Goal: Navigation & Orientation: Find specific page/section

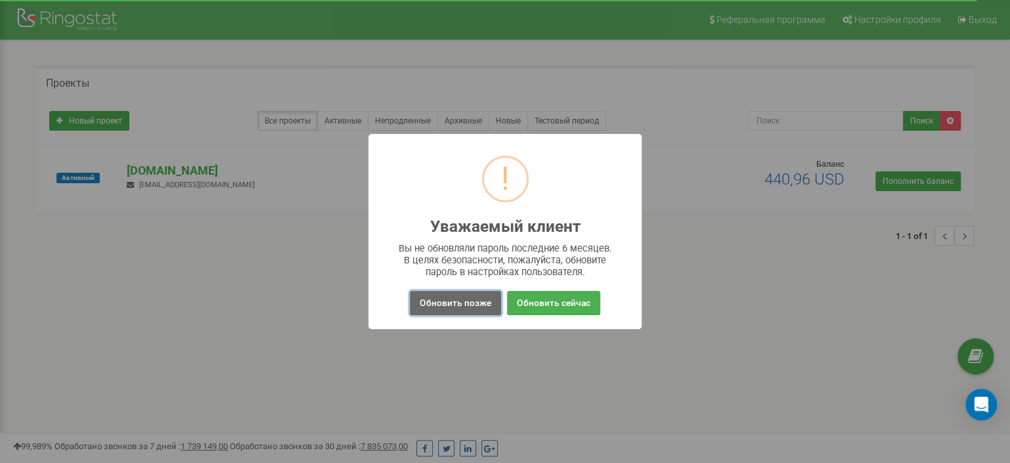
click at [446, 303] on button "Обновить позже" at bounding box center [455, 303] width 91 height 24
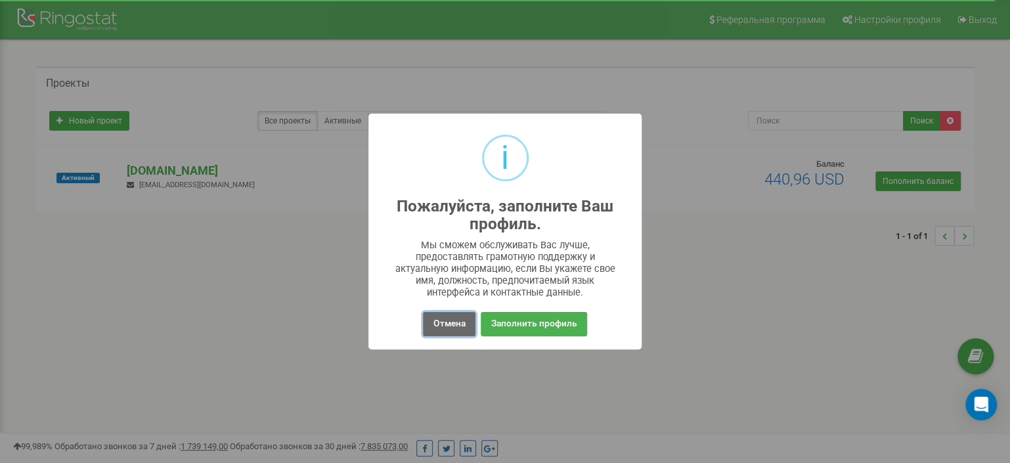
click at [428, 319] on button "Отмена" at bounding box center [449, 324] width 52 height 24
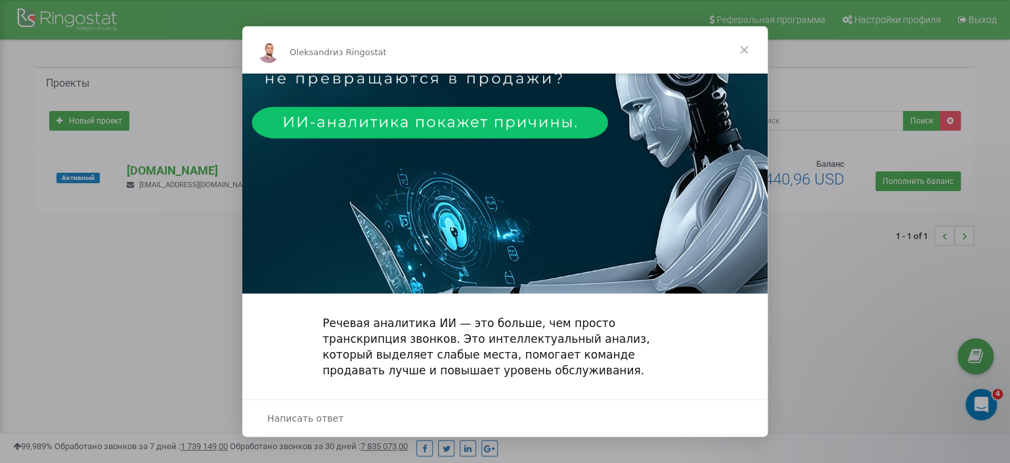
scroll to position [219, 0]
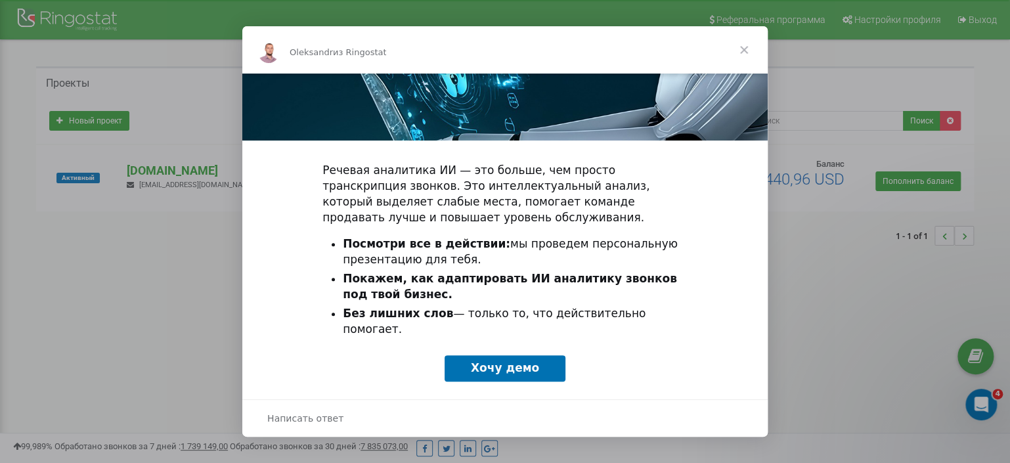
click at [748, 48] on span "Закрыть" at bounding box center [743, 49] width 47 height 47
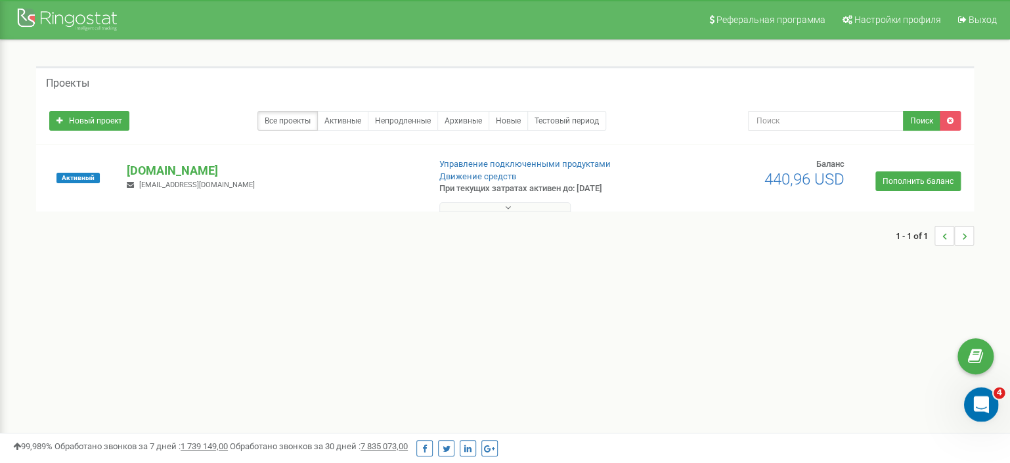
click at [975, 402] on icon "Открыть службу сообщений Intercom" at bounding box center [979, 403] width 22 height 22
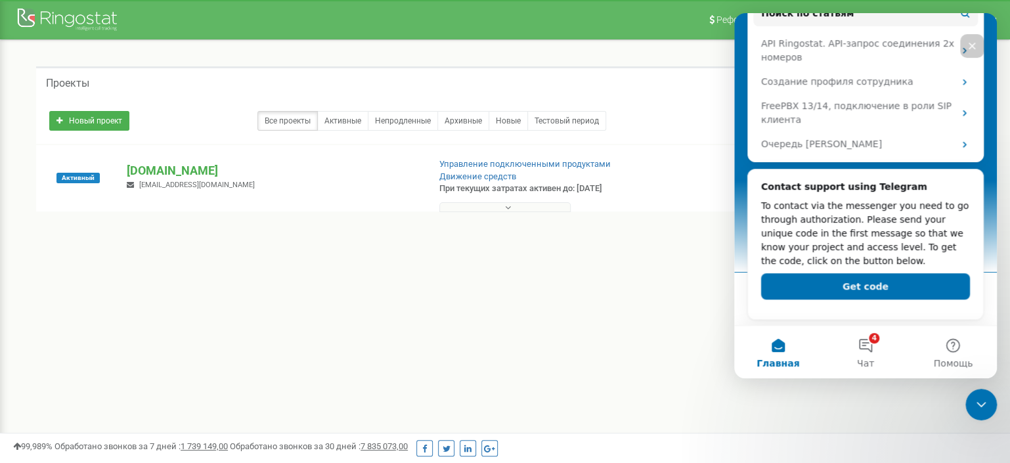
scroll to position [267, 0]
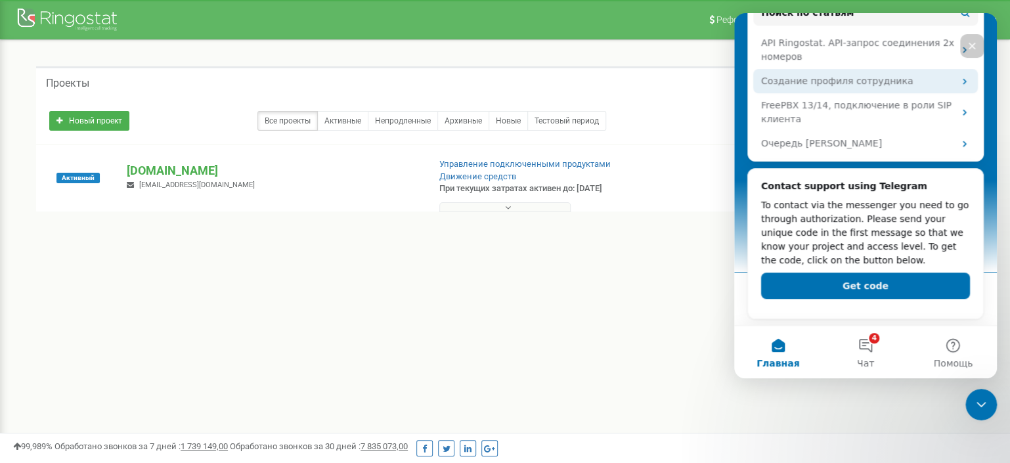
click at [806, 77] on div "Создание профиля сотрудника" at bounding box center [857, 81] width 193 height 14
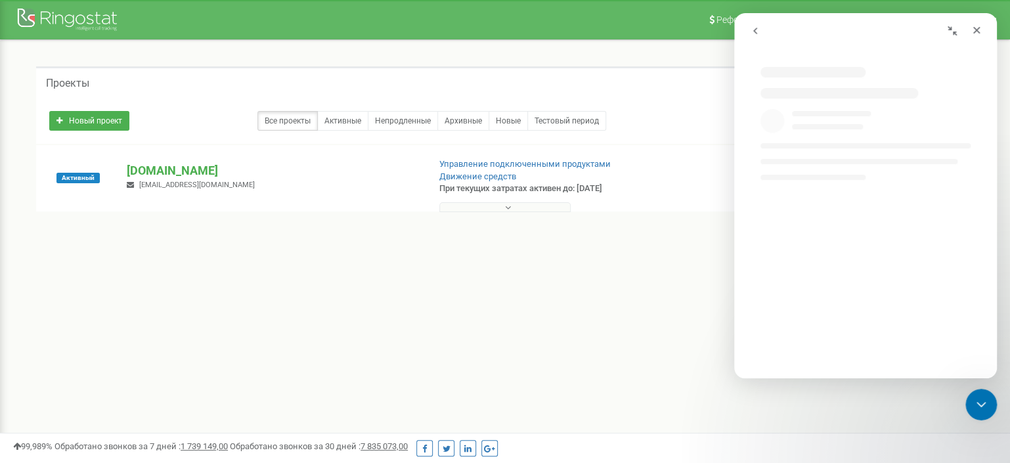
scroll to position [0, 0]
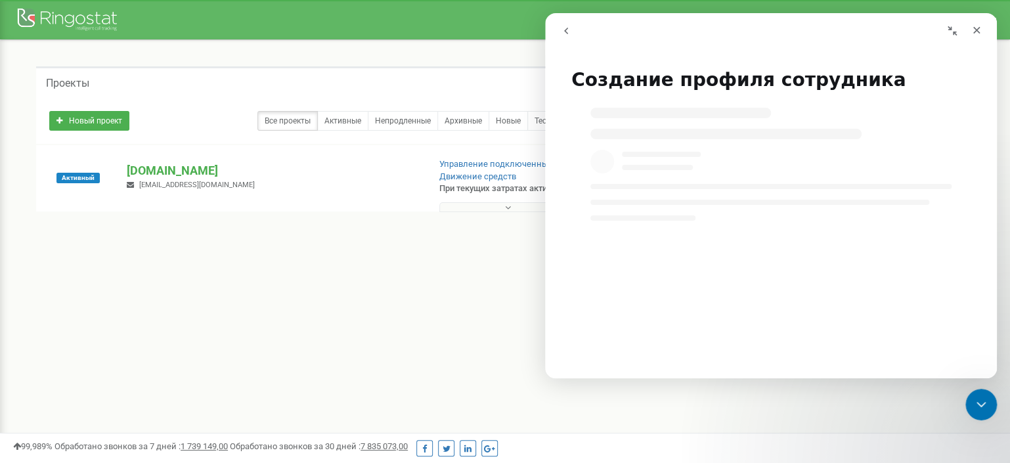
click at [570, 30] on icon "go back" at bounding box center [566, 31] width 11 height 11
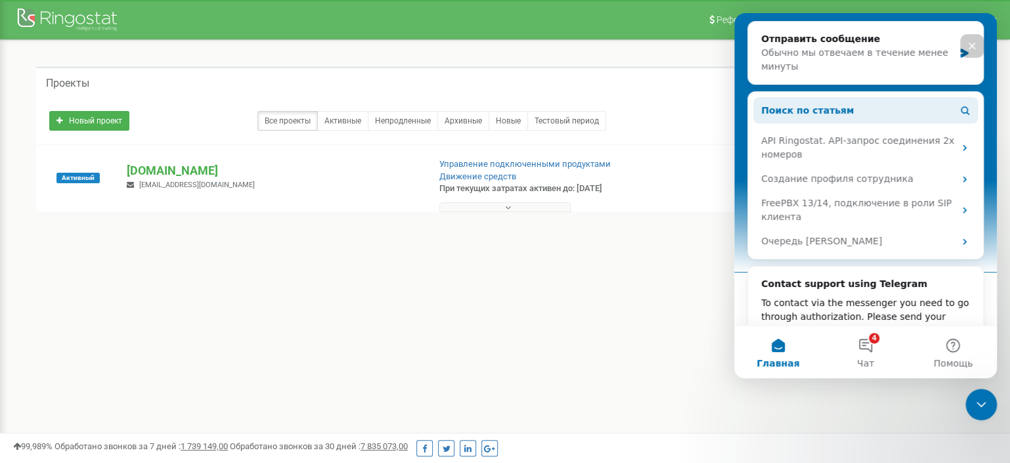
scroll to position [255, 0]
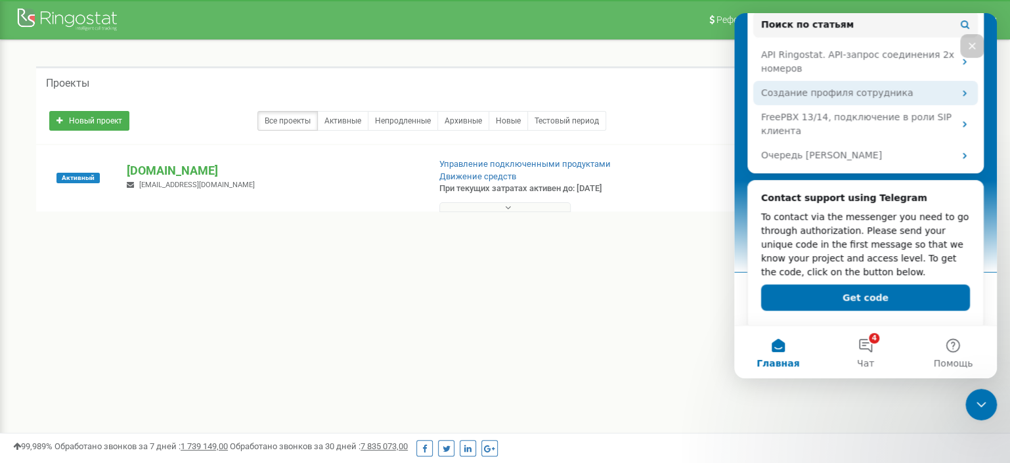
click at [792, 89] on div "Создание профиля сотрудника" at bounding box center [857, 93] width 193 height 14
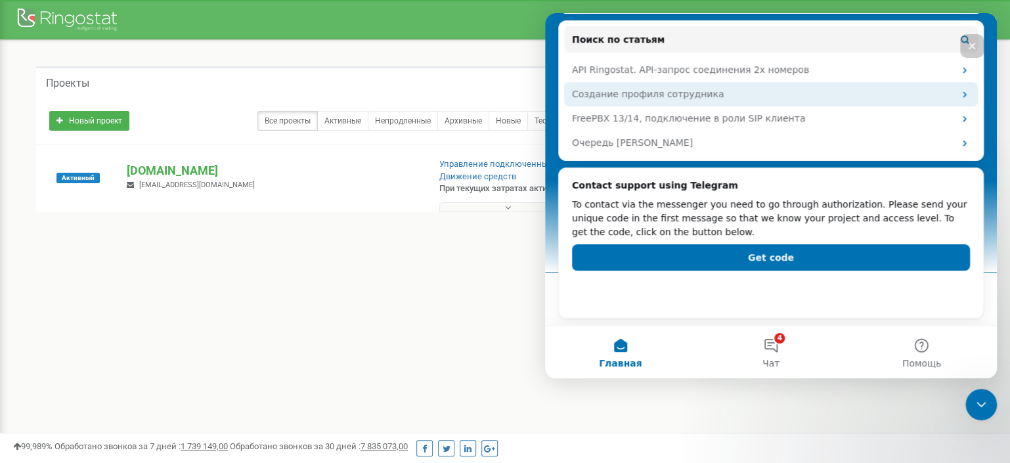
scroll to position [202, 0]
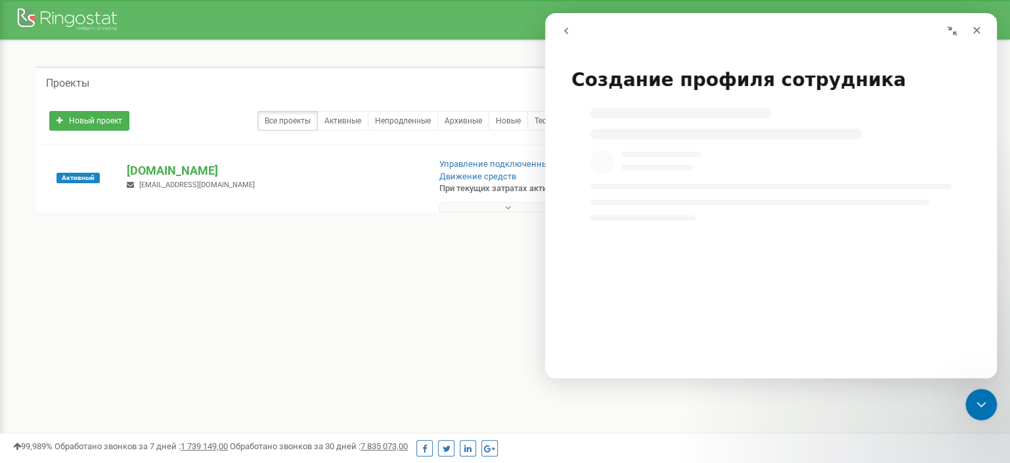
click at [571, 32] on button "go back" at bounding box center [565, 30] width 25 height 25
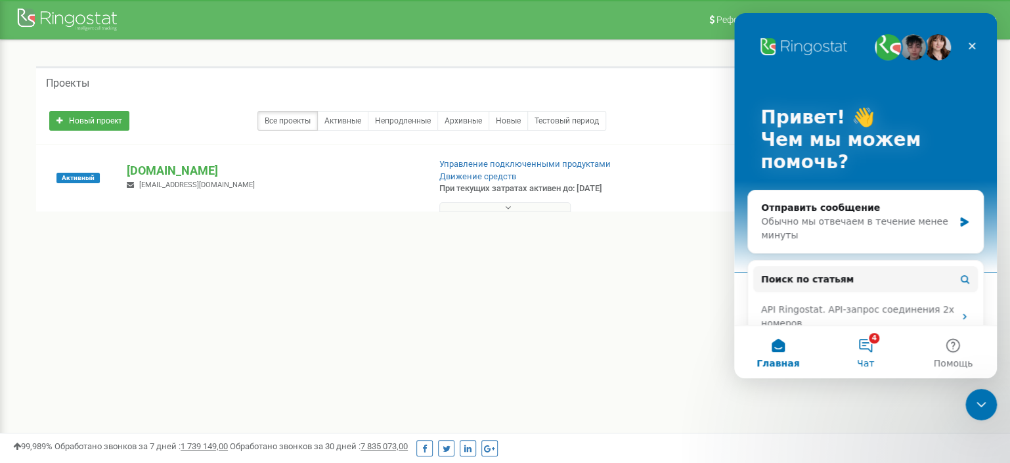
click at [873, 345] on button "4 Чат" at bounding box center [864, 352] width 87 height 53
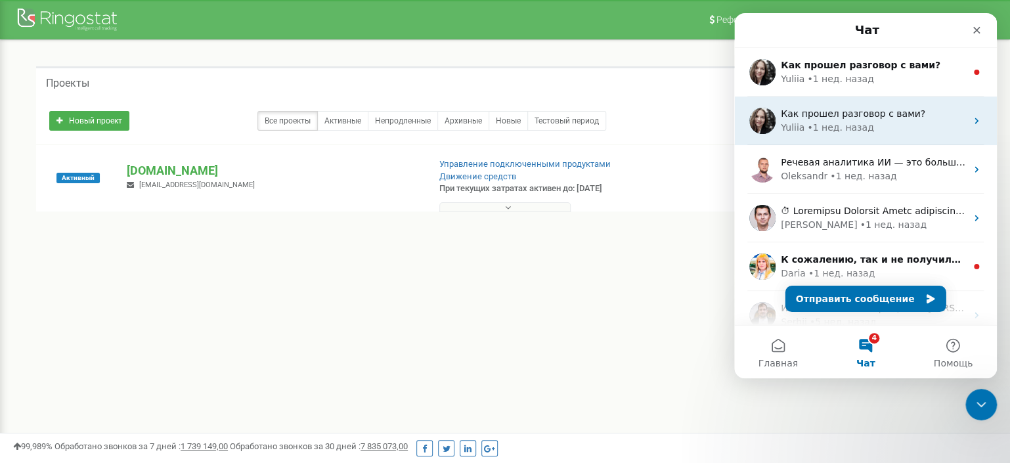
click at [869, 112] on span "Как прошел разговор с вами?" at bounding box center [853, 113] width 144 height 11
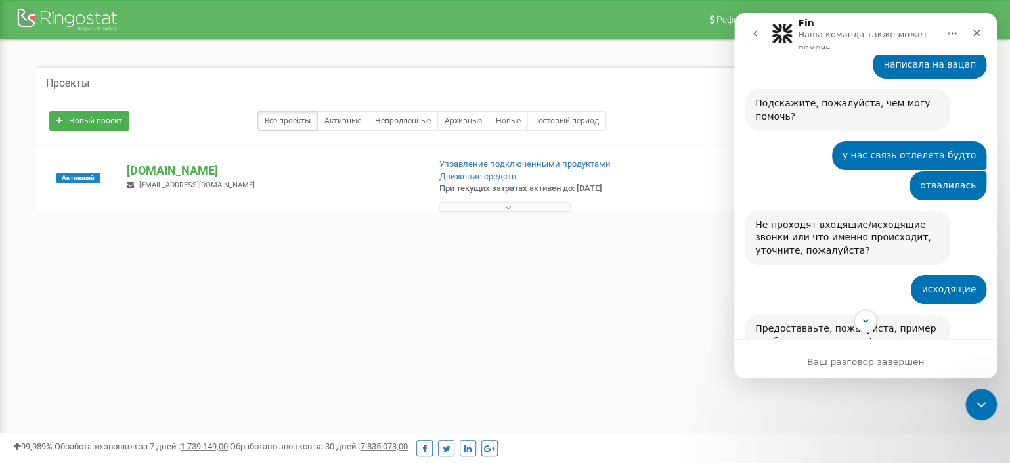
scroll to position [325, 0]
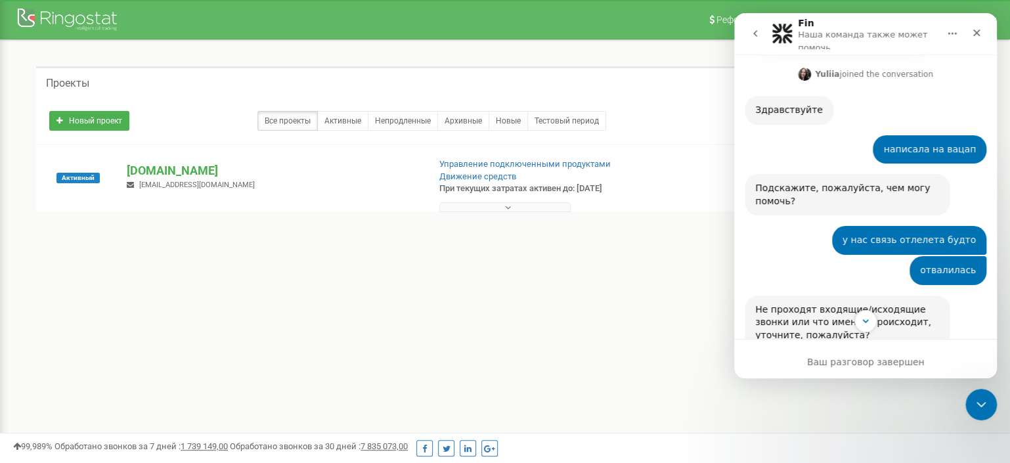
click at [756, 39] on icon "go back" at bounding box center [755, 33] width 11 height 11
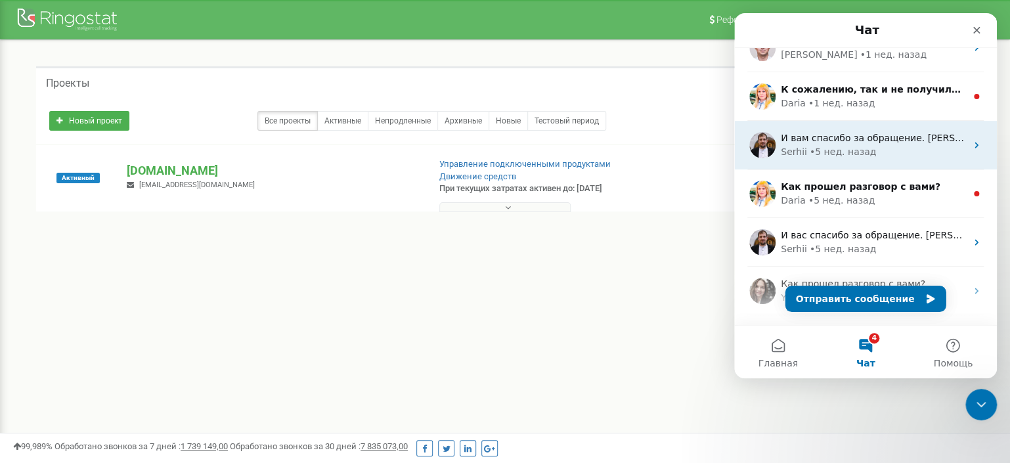
scroll to position [255, 0]
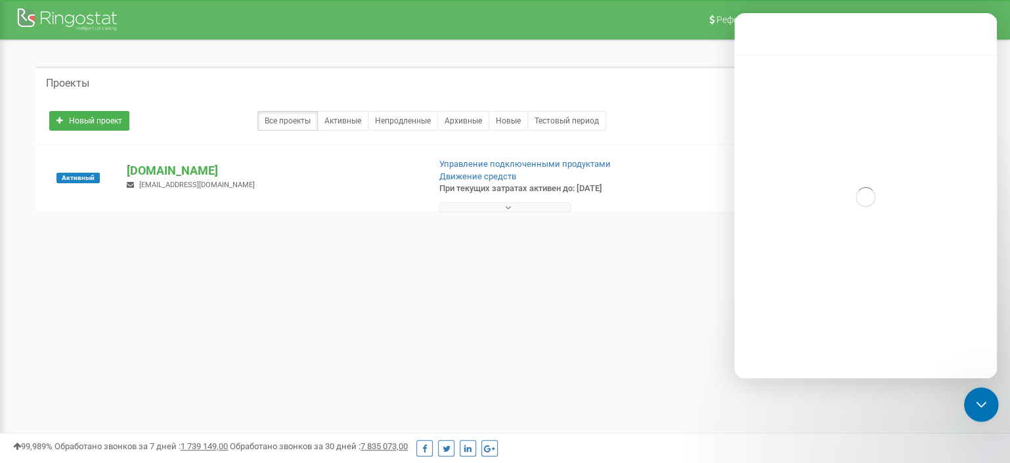
click at [975, 397] on icon "Закрыть службу сообщений Intercom" at bounding box center [979, 403] width 16 height 16
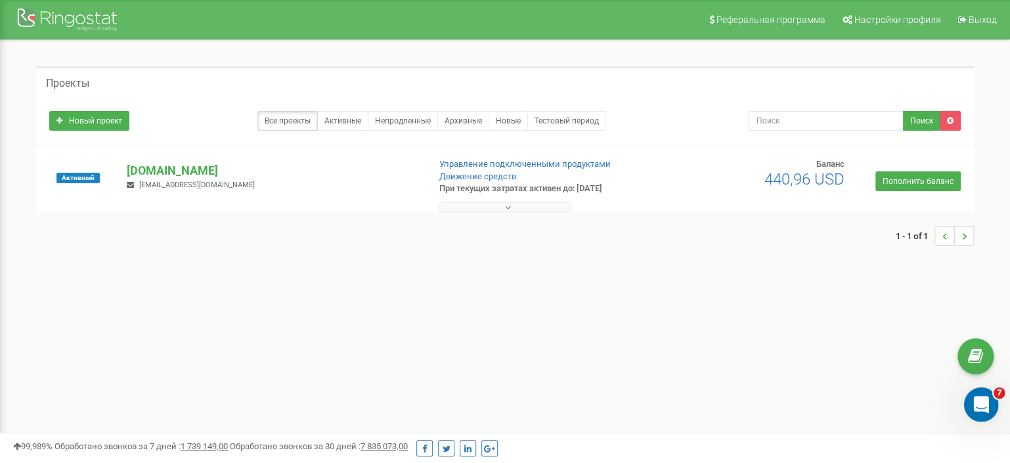
scroll to position [0, 0]
click at [979, 400] on icon "Открыть службу сообщений Intercom" at bounding box center [978, 402] width 9 height 11
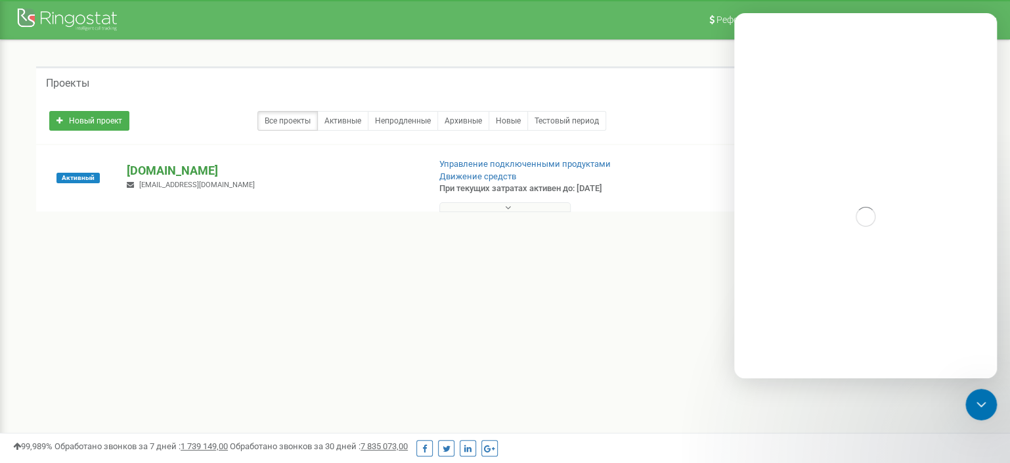
click at [181, 164] on p "[DOMAIN_NAME]" at bounding box center [272, 170] width 291 height 17
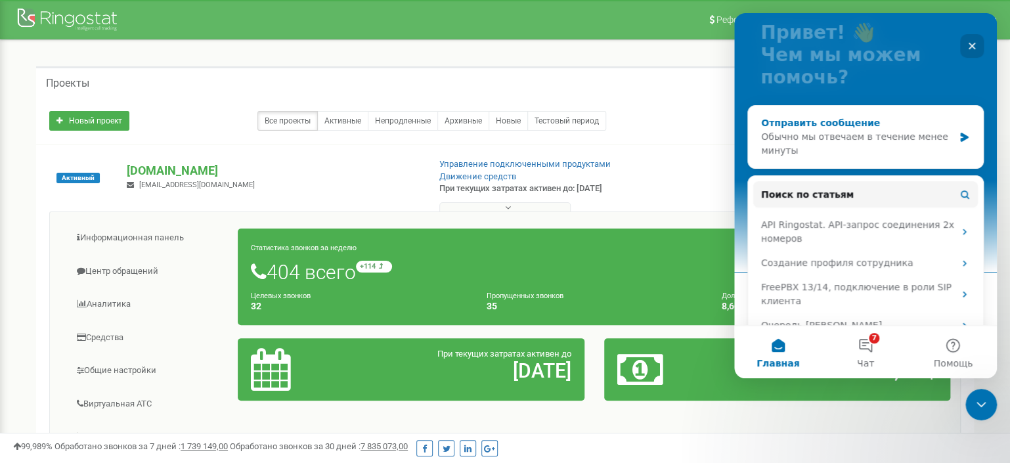
scroll to position [170, 0]
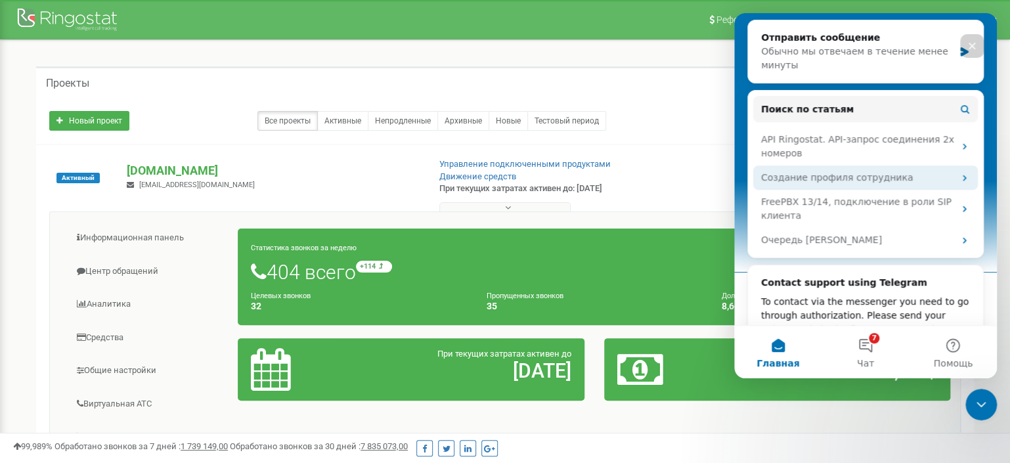
click at [899, 177] on div "Создание профиля сотрудника" at bounding box center [857, 178] width 193 height 14
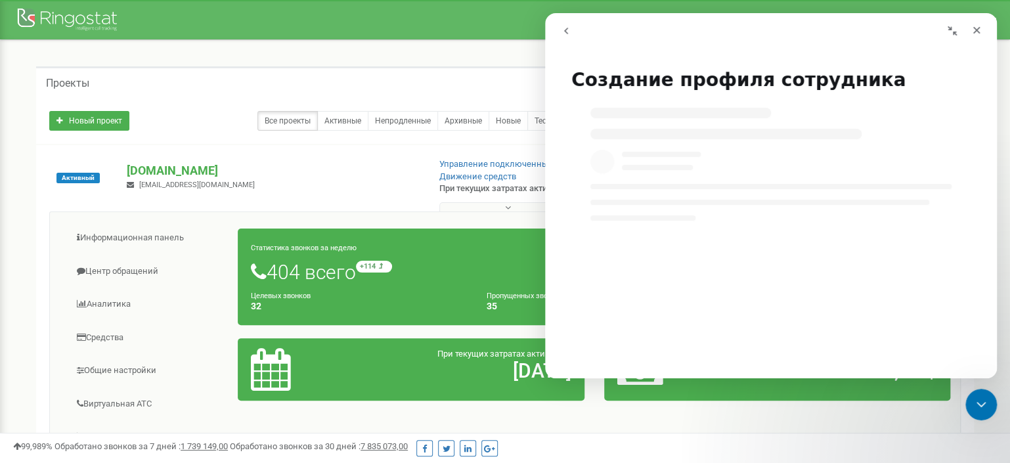
click at [570, 30] on icon "go back" at bounding box center [566, 31] width 11 height 11
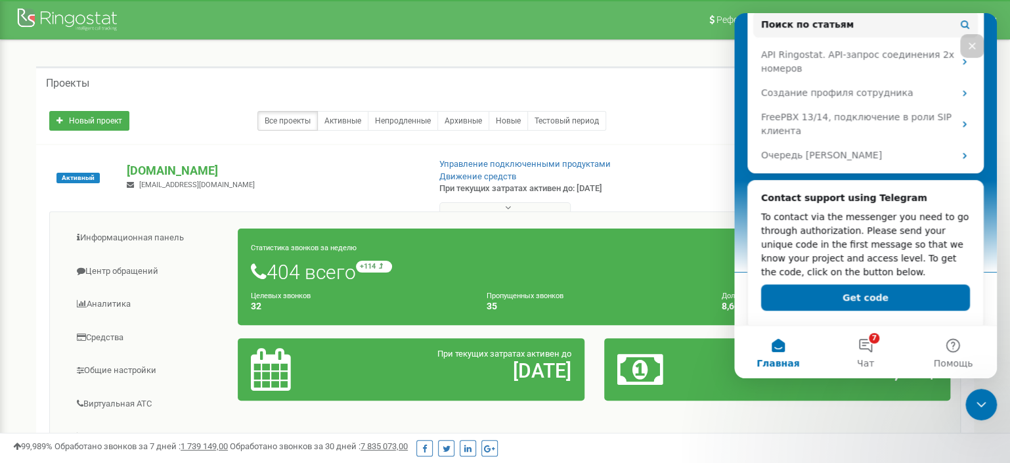
scroll to position [267, 0]
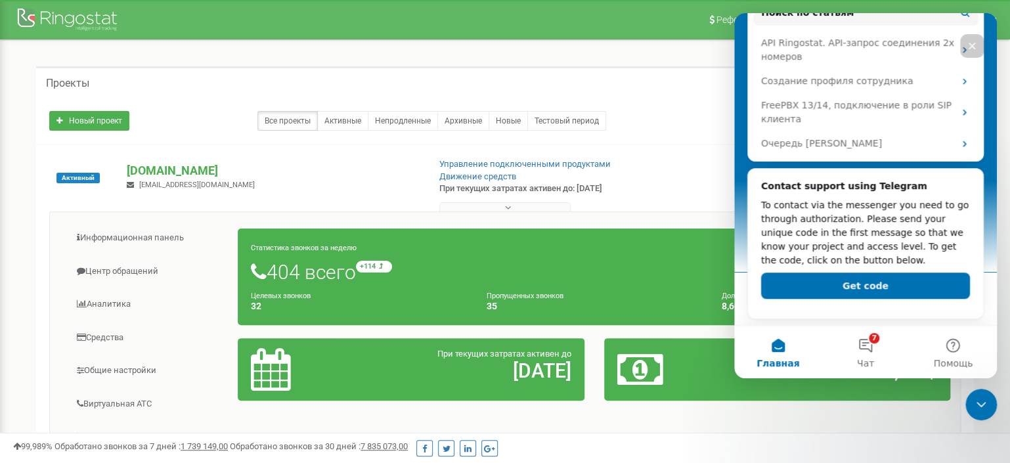
click at [272, 186] on div "truby-sp.kz info@diple.kz" at bounding box center [272, 176] width 311 height 29
click at [966, 37] on div "Закрыть" at bounding box center [972, 46] width 24 height 24
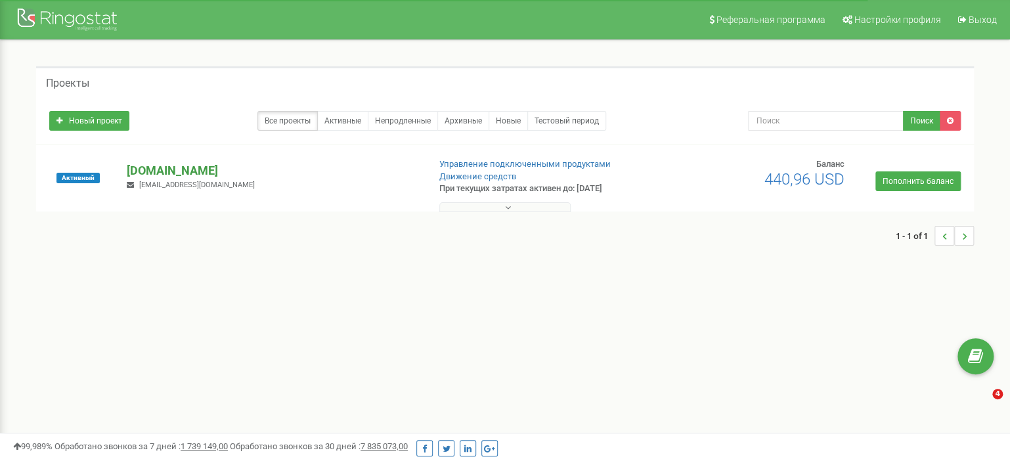
click at [175, 169] on p "[DOMAIN_NAME]" at bounding box center [272, 170] width 291 height 17
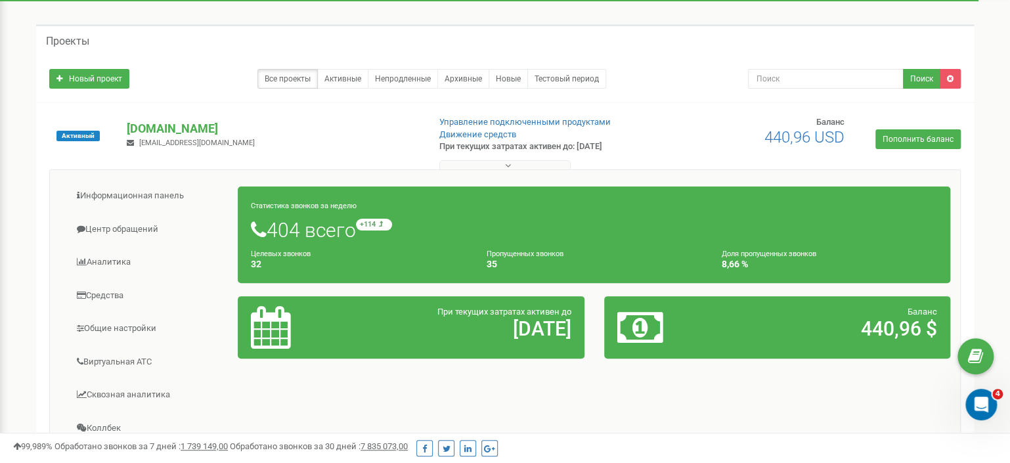
scroll to position [139, 0]
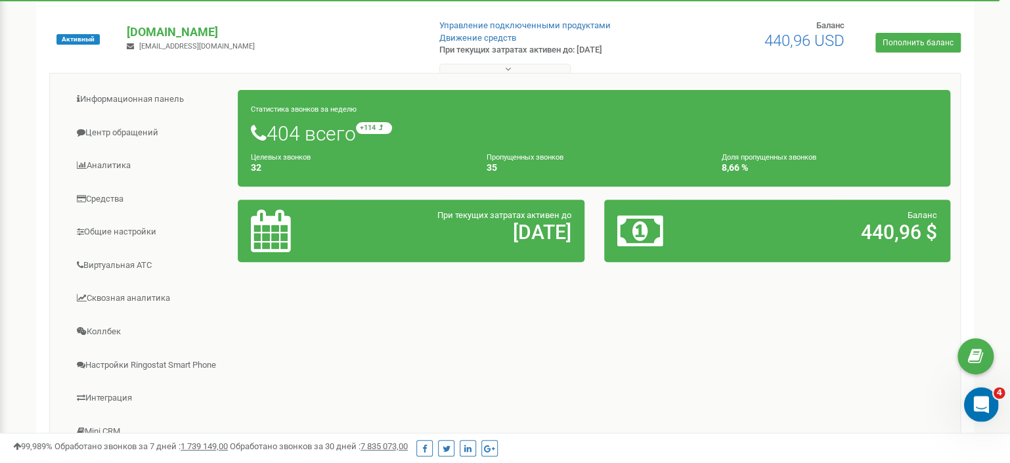
click at [972, 397] on div "Открыть службу сообщений Intercom" at bounding box center [978, 402] width 43 height 43
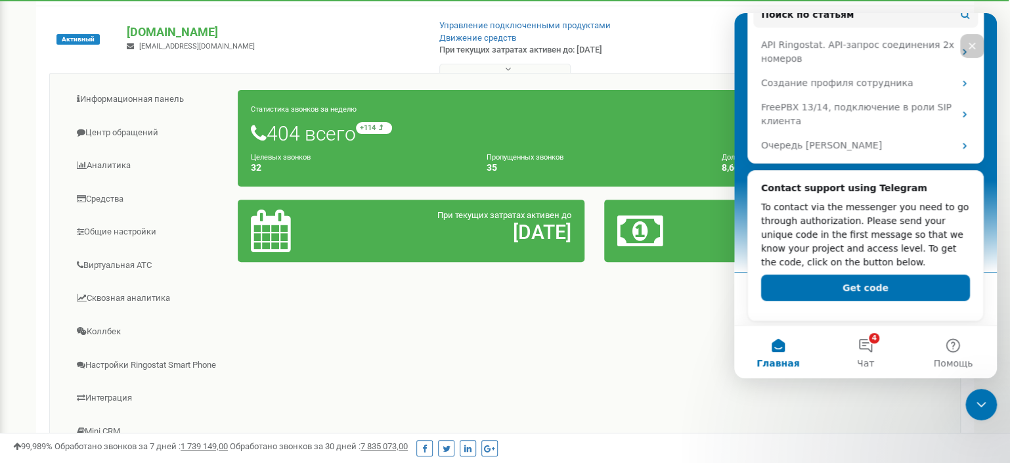
scroll to position [267, 0]
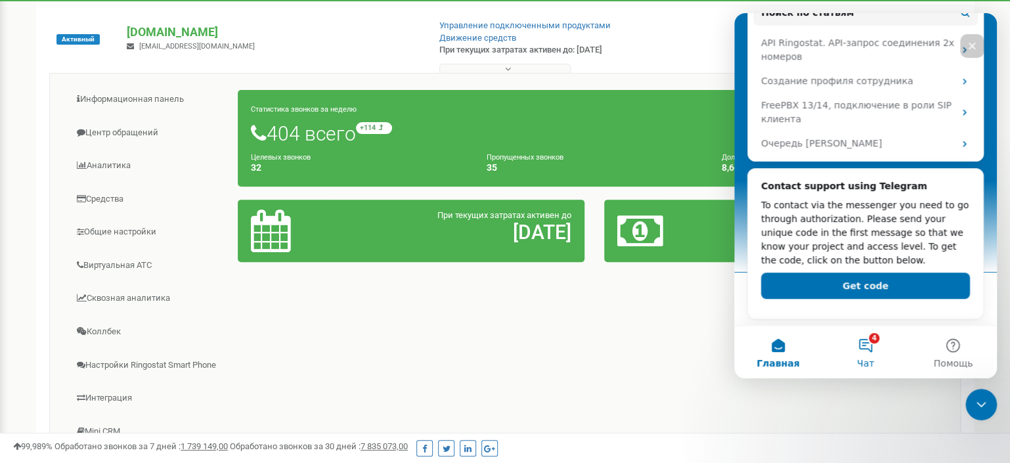
click at [868, 334] on button "4 Чат" at bounding box center [864, 352] width 87 height 53
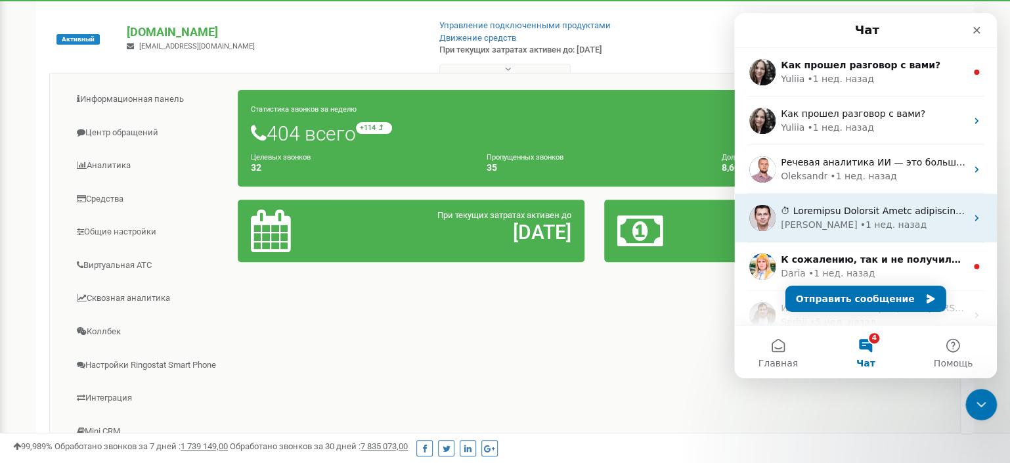
scroll to position [85, 0]
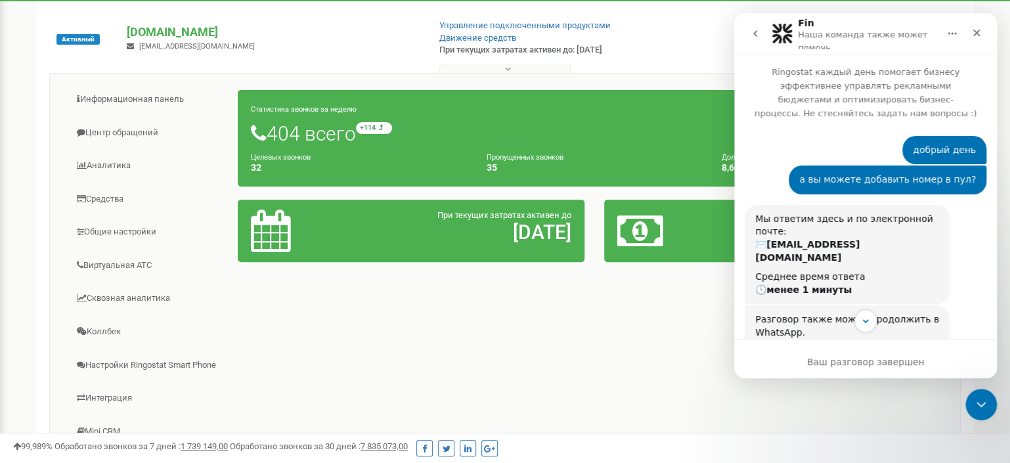
scroll to position [0, 0]
click at [753, 37] on icon "go back" at bounding box center [755, 33] width 11 height 11
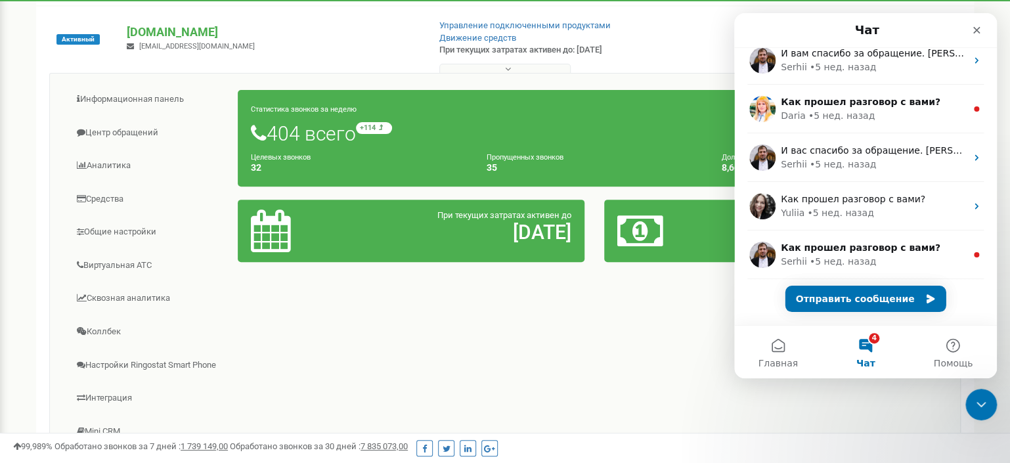
scroll to position [261, 0]
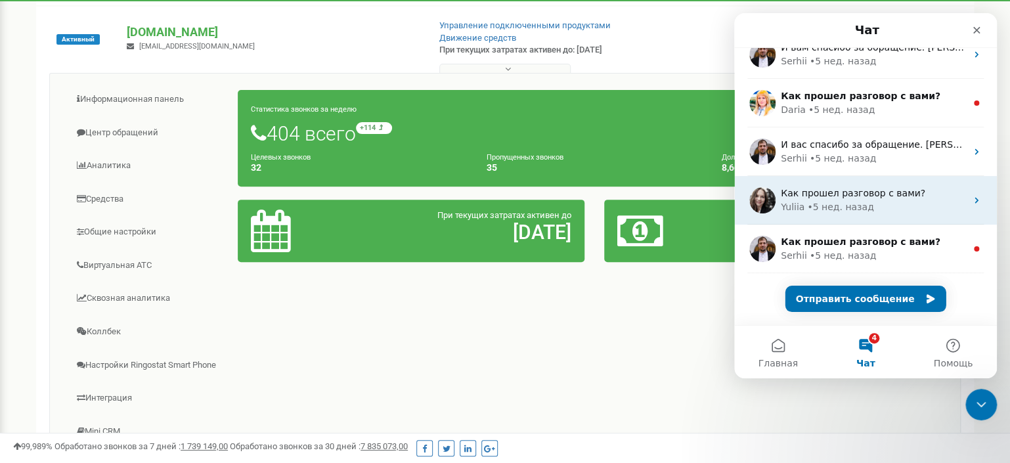
click at [860, 198] on span "Как прошел разговор с вами?" at bounding box center [853, 193] width 144 height 11
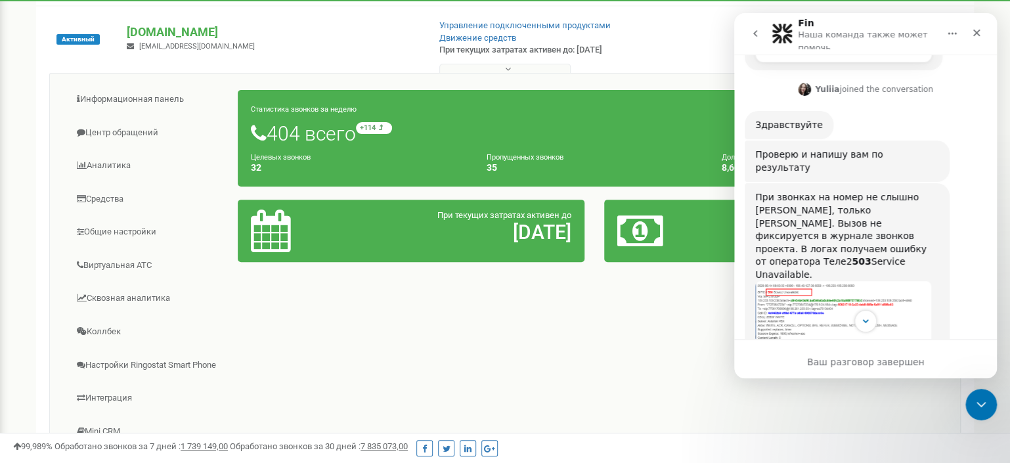
scroll to position [255, 0]
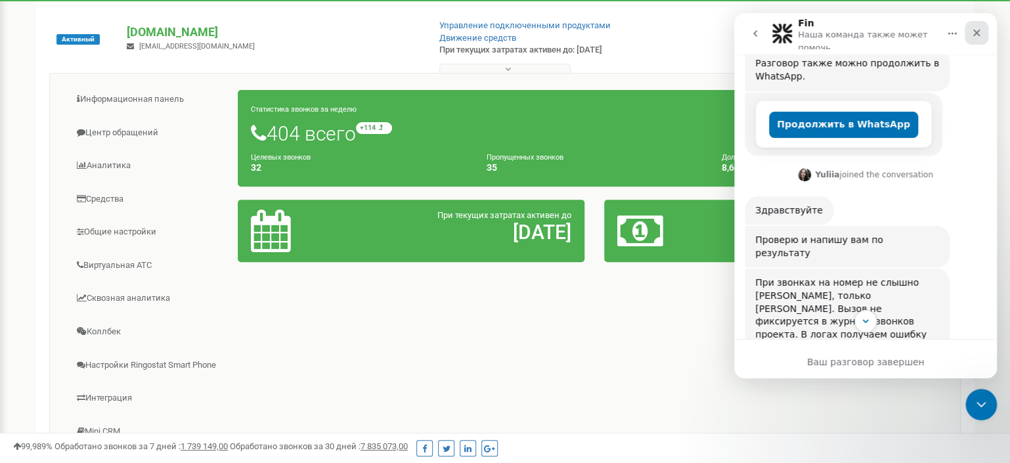
click at [968, 33] on div "Закрыть" at bounding box center [976, 33] width 24 height 24
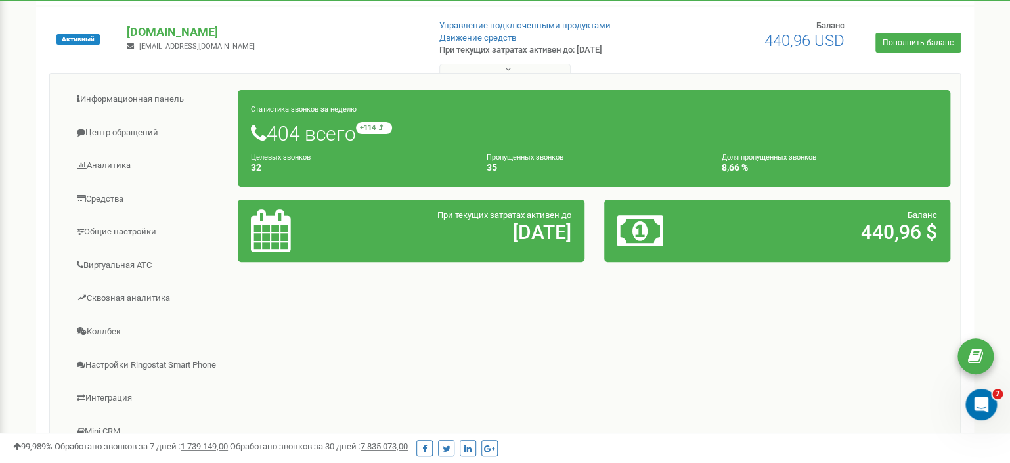
scroll to position [0, 0]
click at [972, 398] on icon "Открыть службу сообщений Intercom" at bounding box center [979, 403] width 22 height 22
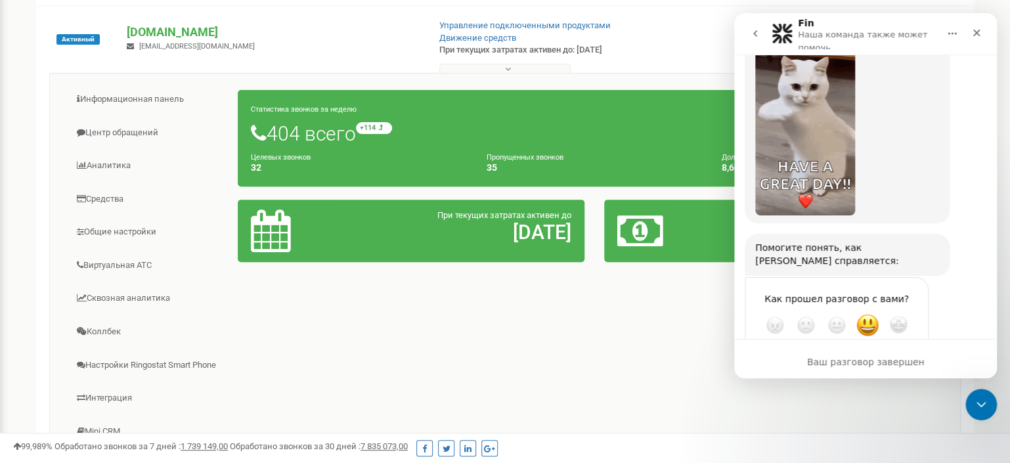
scroll to position [1361, 0]
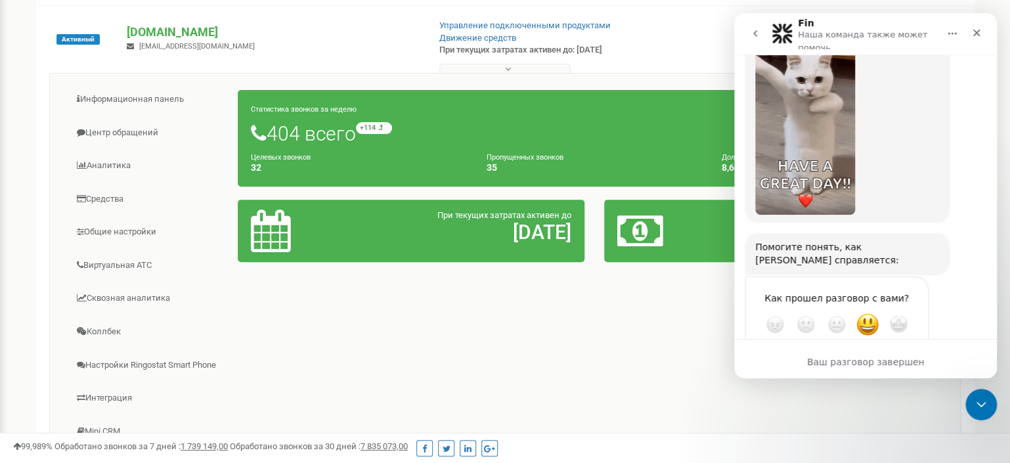
click at [759, 36] on icon "go back" at bounding box center [755, 33] width 11 height 11
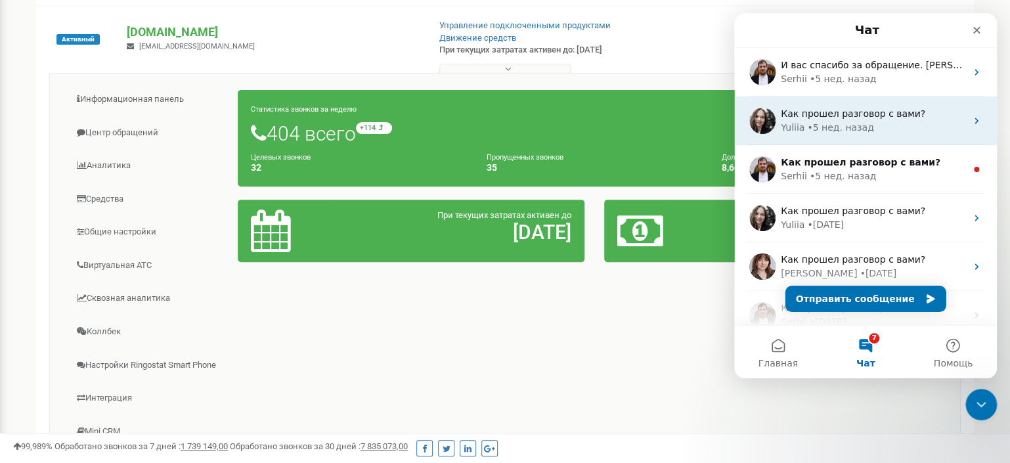
scroll to position [425, 0]
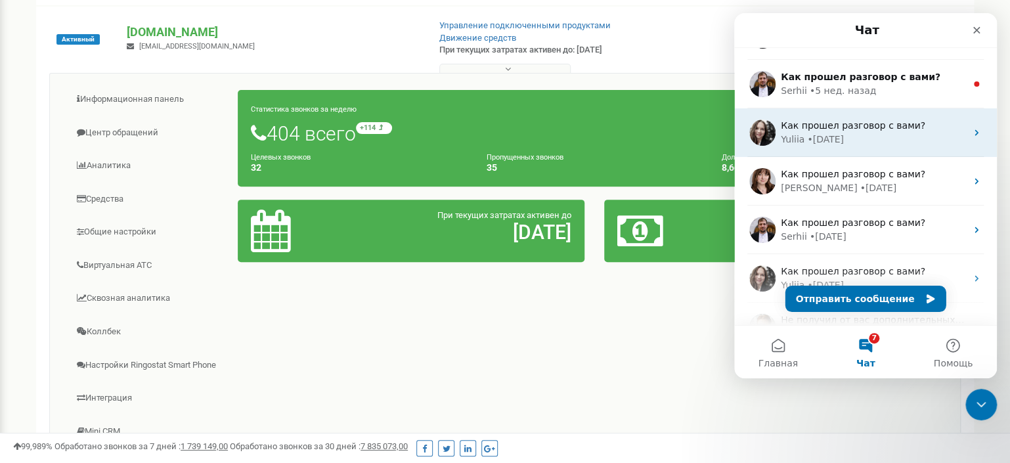
click at [840, 135] on div "• 10 нед. назад" at bounding box center [825, 140] width 37 height 14
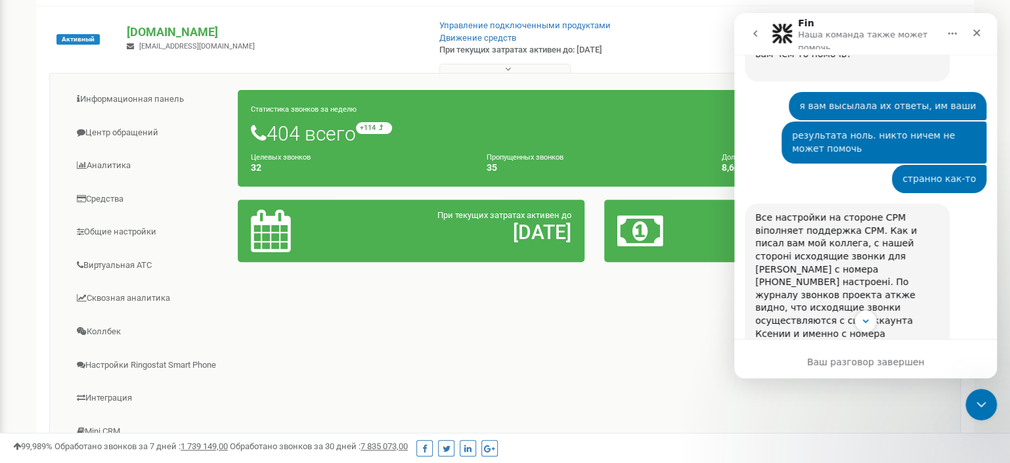
scroll to position [0, 0]
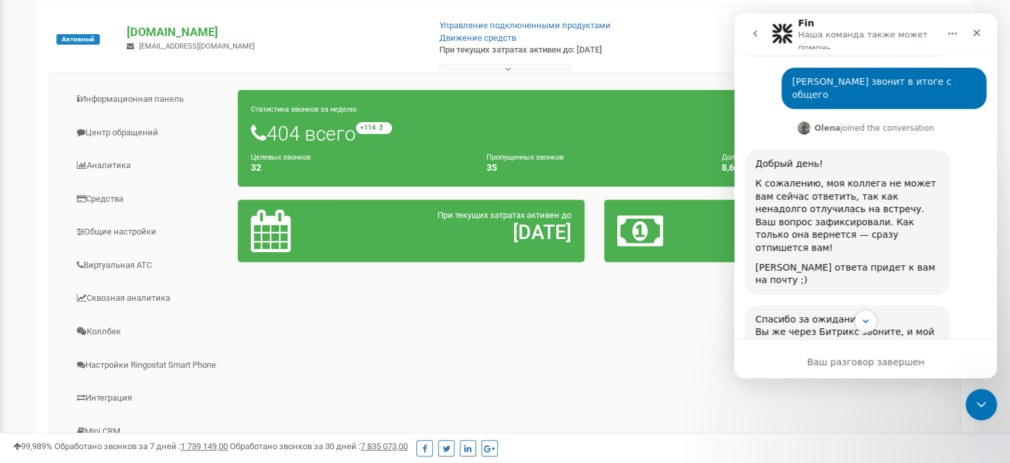
click at [751, 36] on icon "go back" at bounding box center [755, 33] width 11 height 11
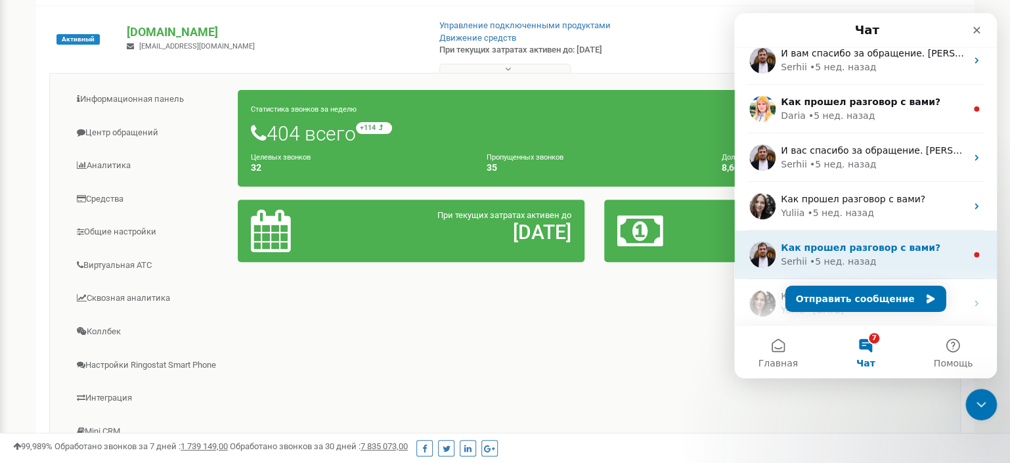
click at [863, 249] on span "Как прошел разговор с вами?" at bounding box center [861, 247] width 160 height 11
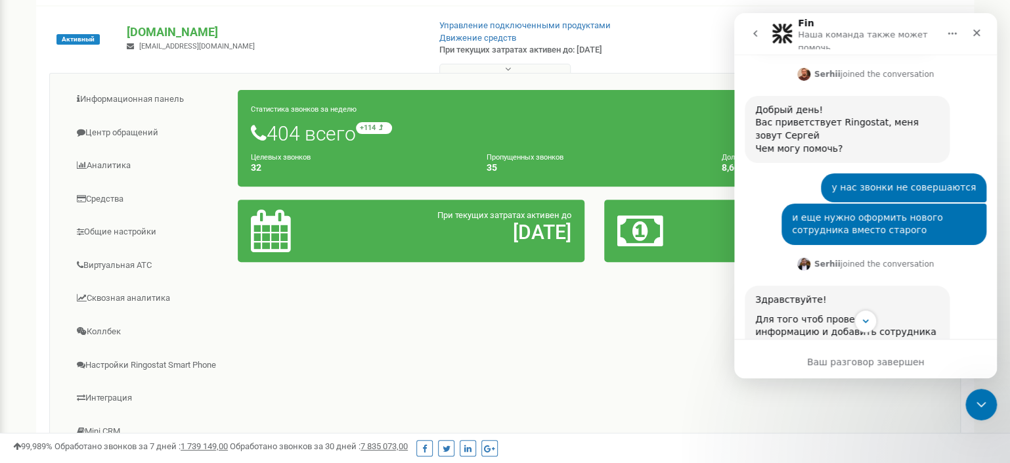
scroll to position [506, 0]
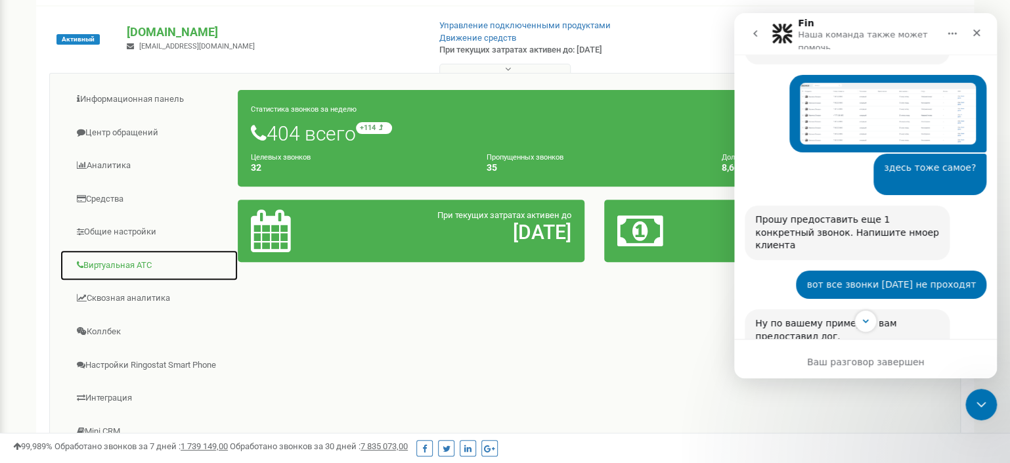
click at [116, 261] on link "Виртуальная АТС" at bounding box center [149, 265] width 179 height 32
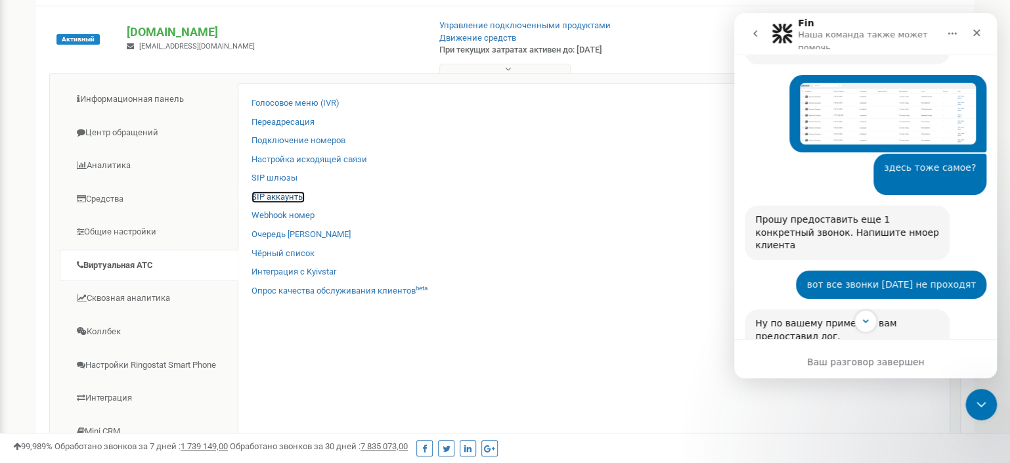
click at [267, 195] on link "SIP аккаунты" at bounding box center [277, 197] width 53 height 12
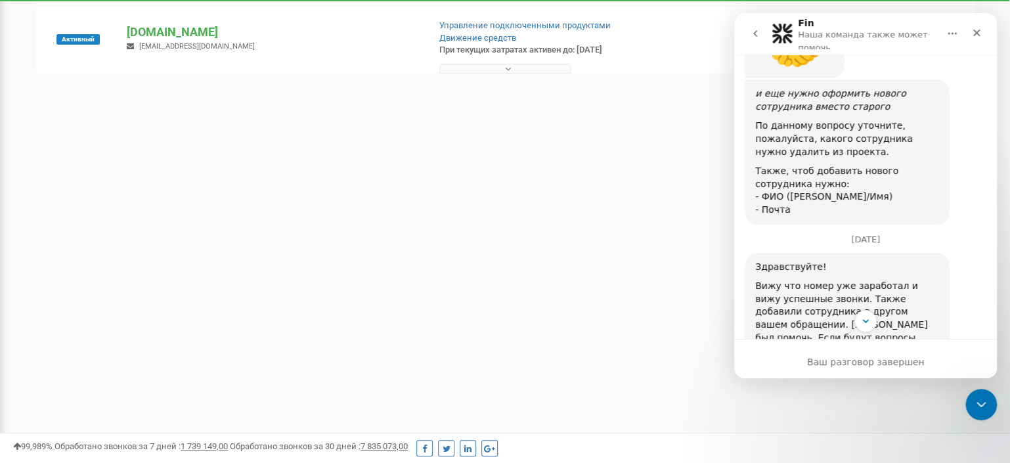
scroll to position [2579, 0]
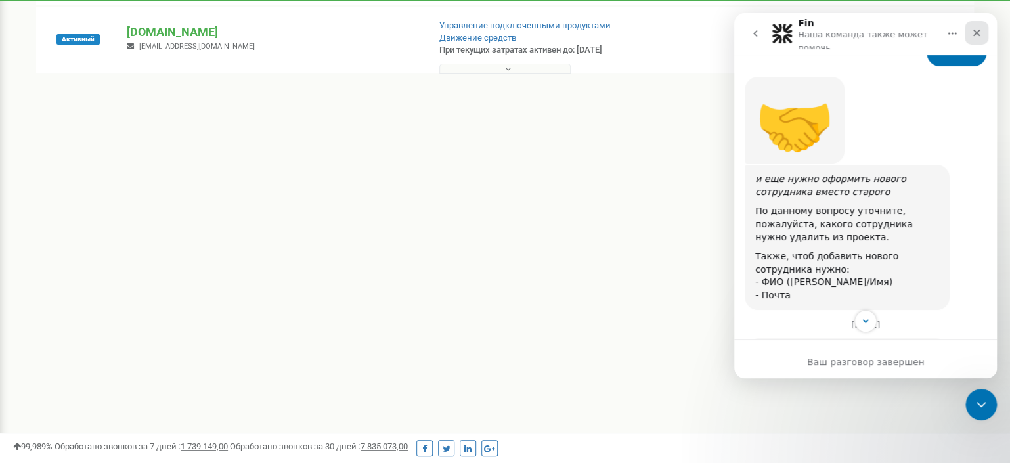
click at [977, 34] on icon "Закрыть" at bounding box center [976, 33] width 7 height 7
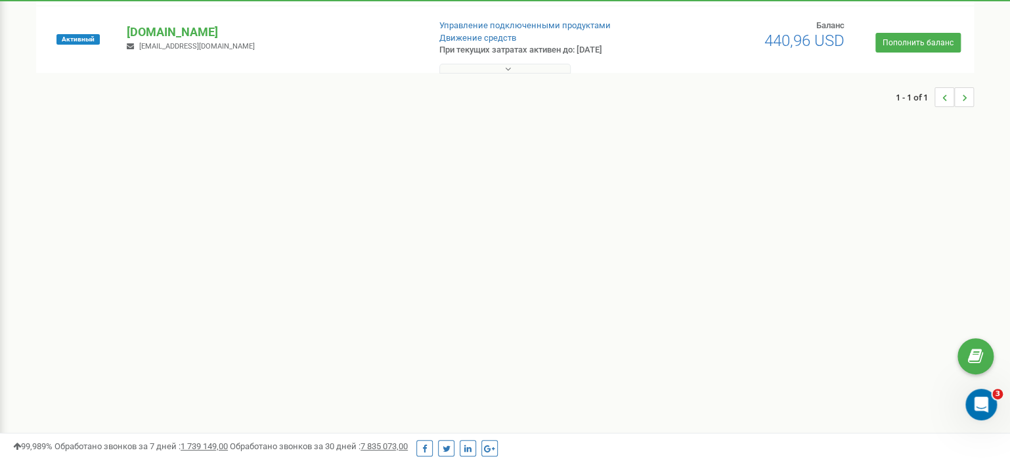
scroll to position [2919, 0]
